Goal: Navigation & Orientation: Find specific page/section

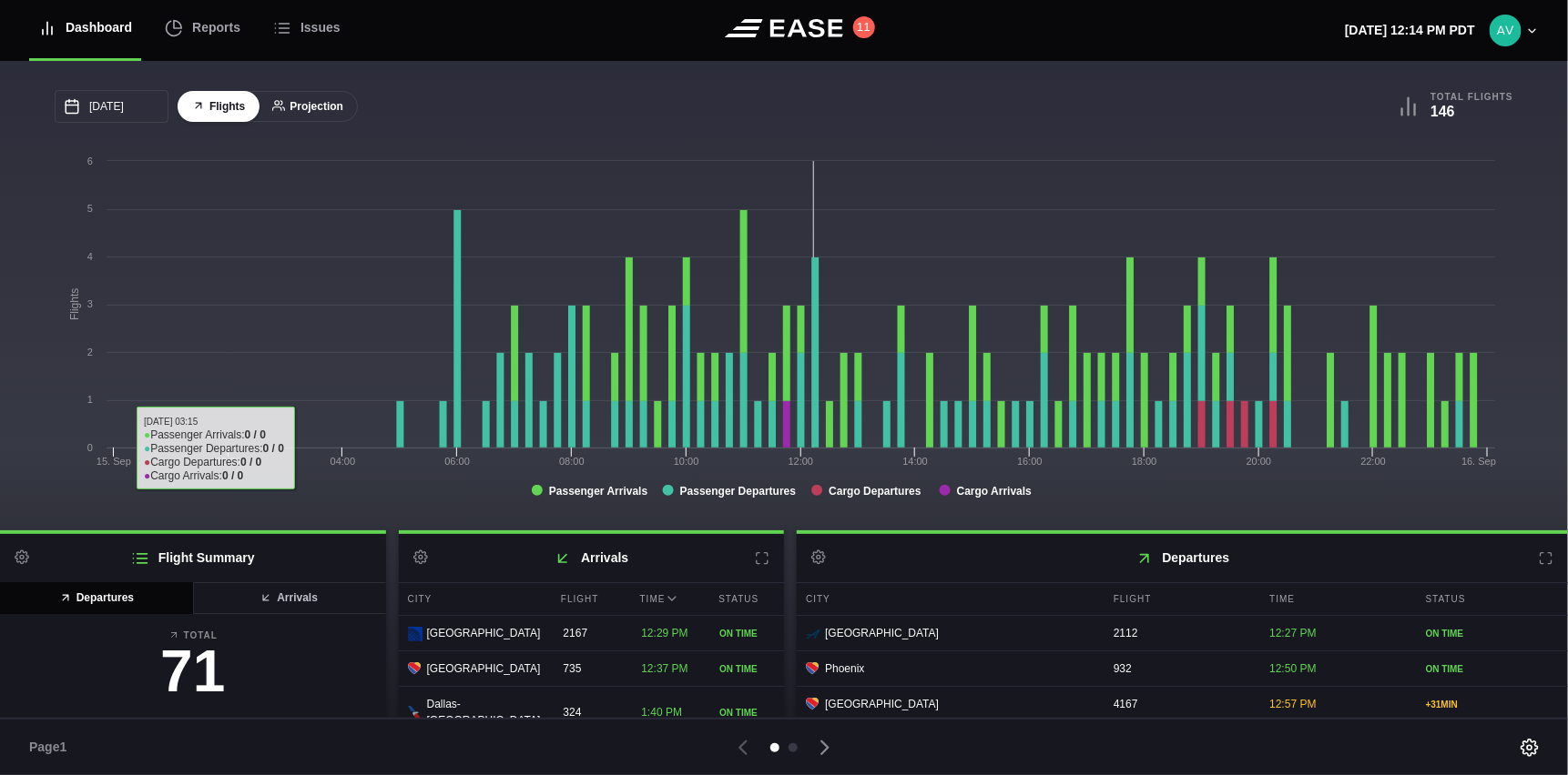
click at [297, 114] on button "Projection" at bounding box center [308, 107] width 100 height 32
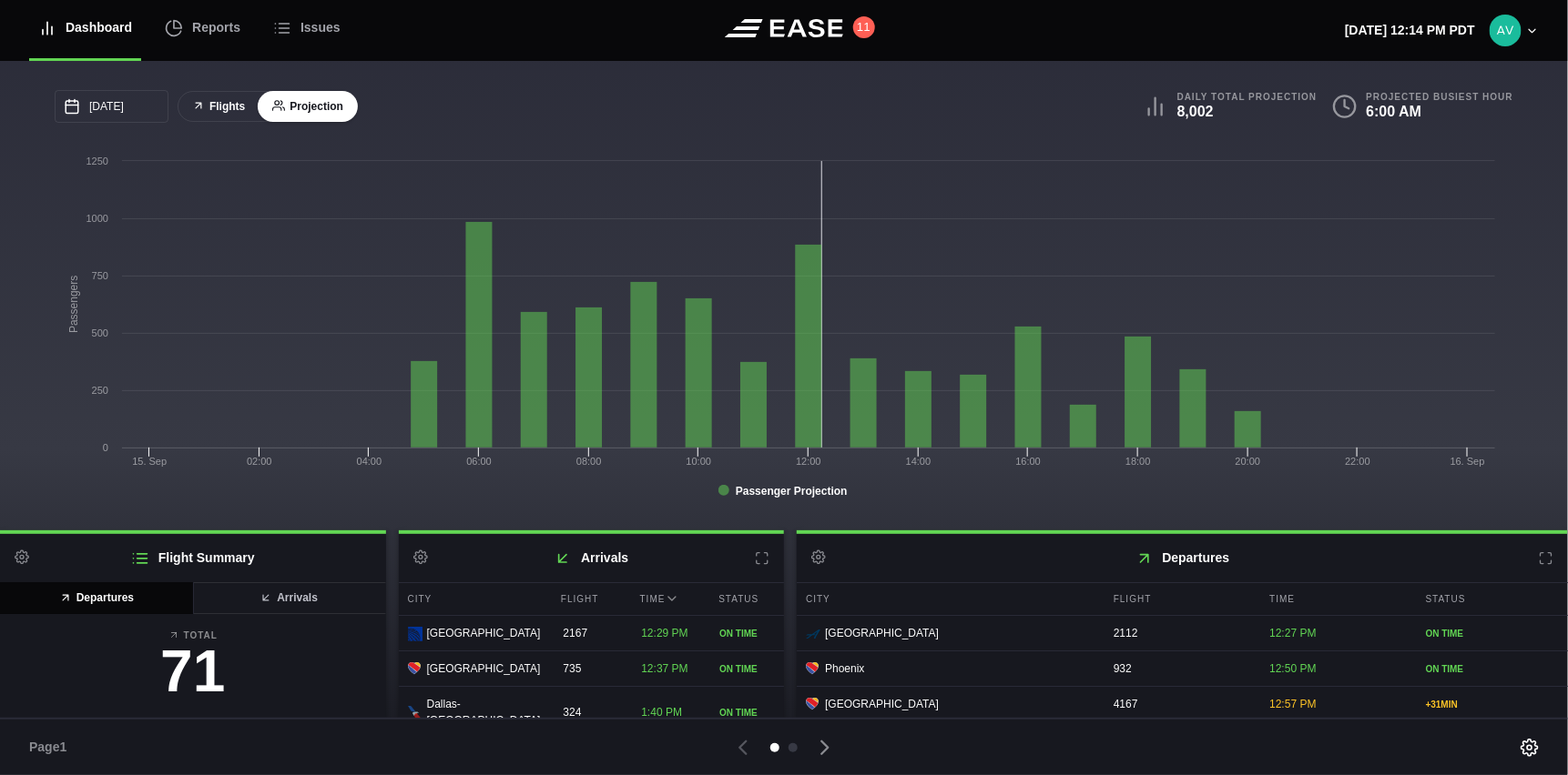
click at [212, 96] on button "Flights" at bounding box center [219, 107] width 82 height 32
